Goal: Navigation & Orientation: Find specific page/section

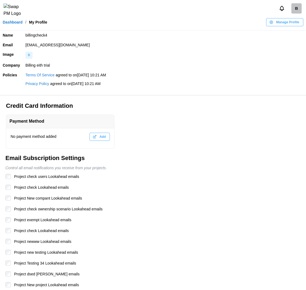
click at [9, 24] on link "Dashboard" at bounding box center [13, 22] width 20 height 4
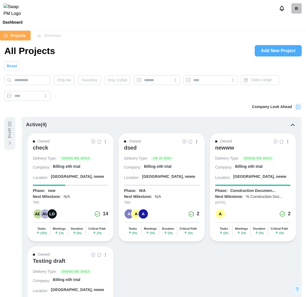
click at [41, 147] on div "check" at bounding box center [40, 147] width 15 height 7
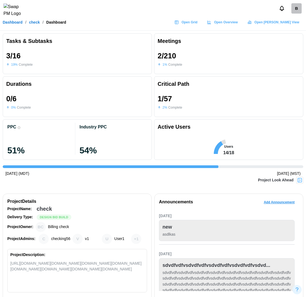
scroll to position [0, 694]
